Goal: Task Accomplishment & Management: Complete application form

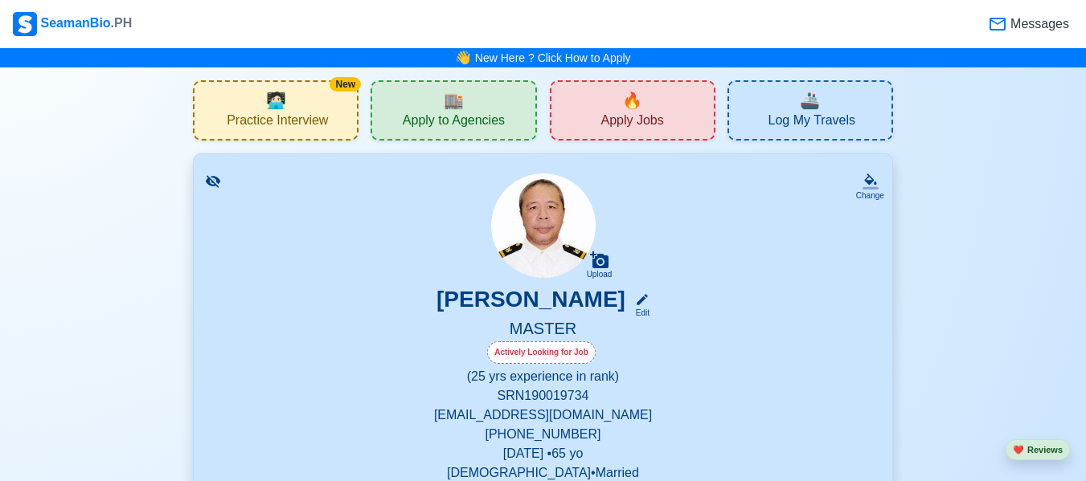
click at [636, 117] on span "Apply Jobs" at bounding box center [631, 122] width 63 height 20
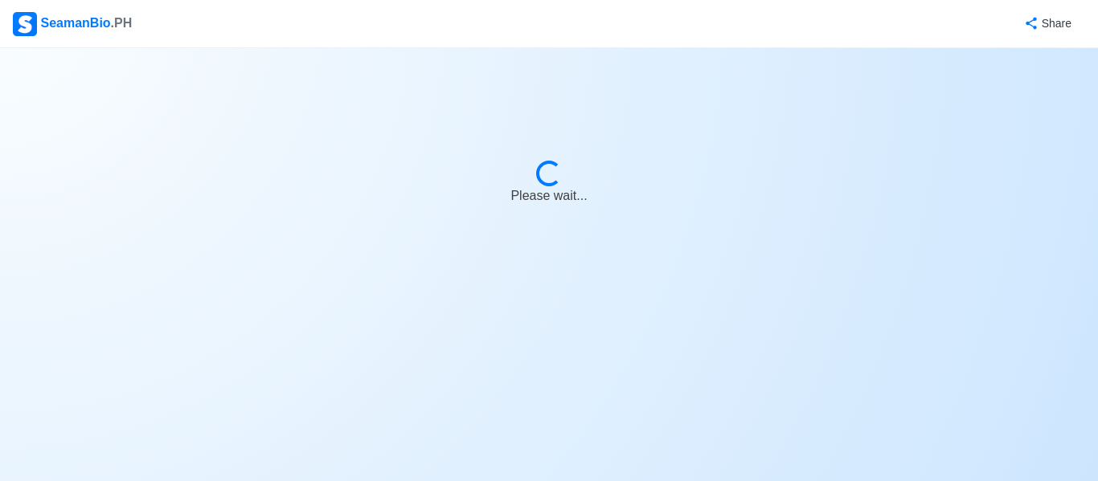
select select "Master"
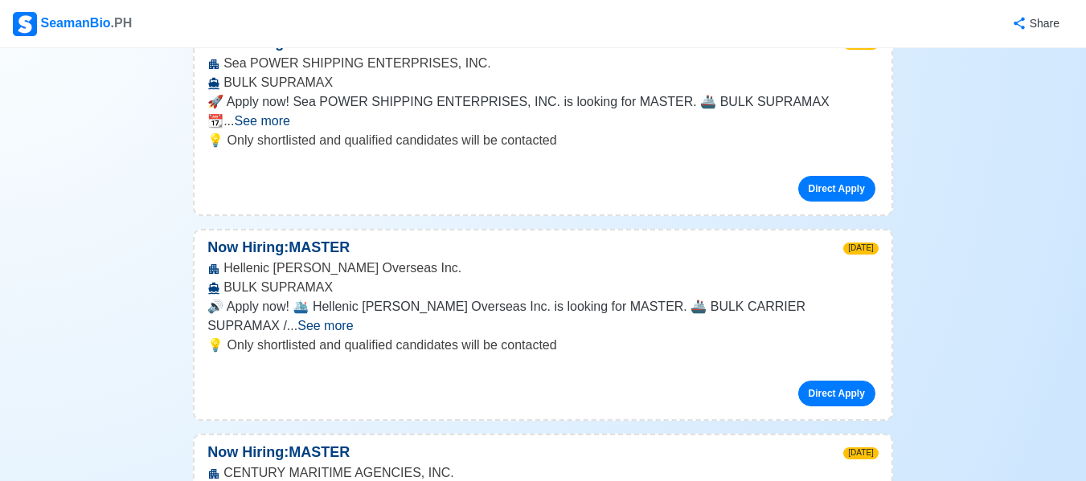
scroll to position [1490, 0]
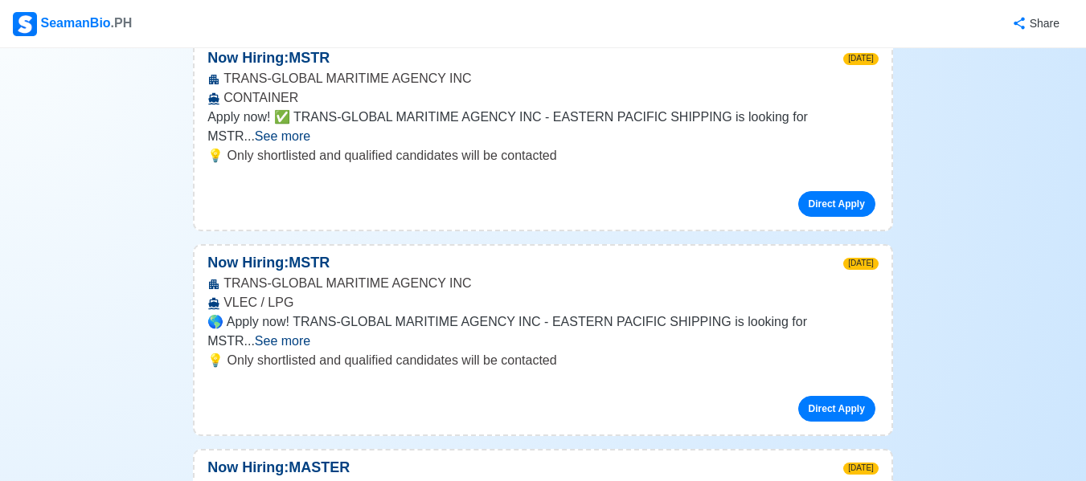
scroll to position [3139, 0]
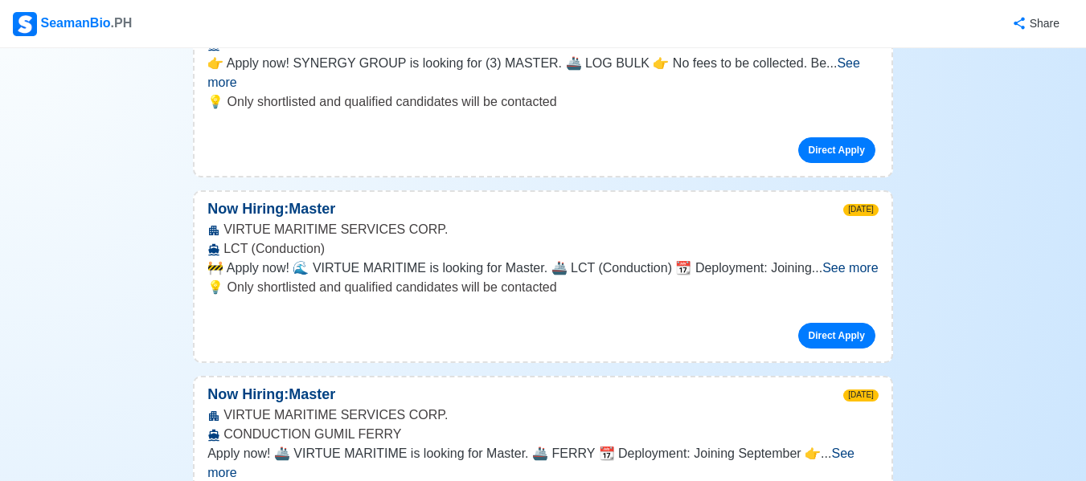
scroll to position [5614, 0]
